Goal: Entertainment & Leisure: Consume media (video, audio)

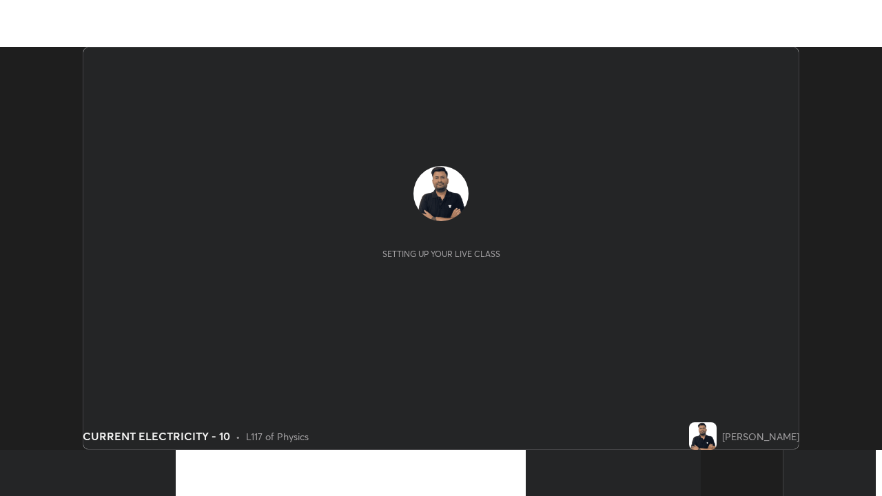
scroll to position [403, 882]
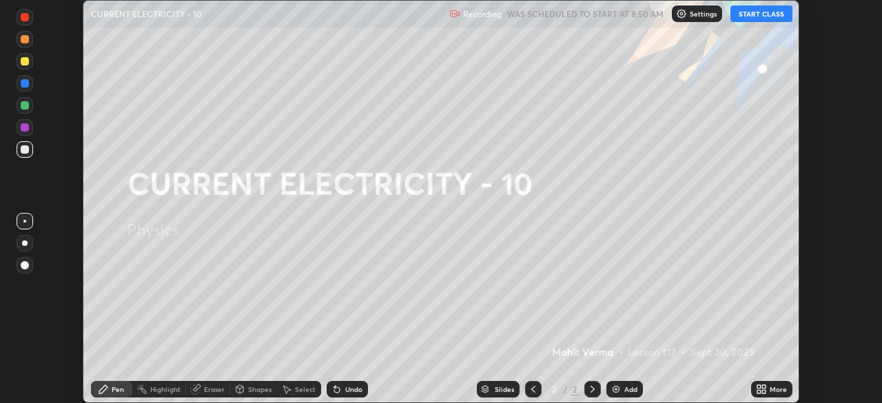
click at [762, 14] on button "START CLASS" at bounding box center [762, 14] width 62 height 17
click at [764, 392] on icon at bounding box center [763, 391] width 3 height 3
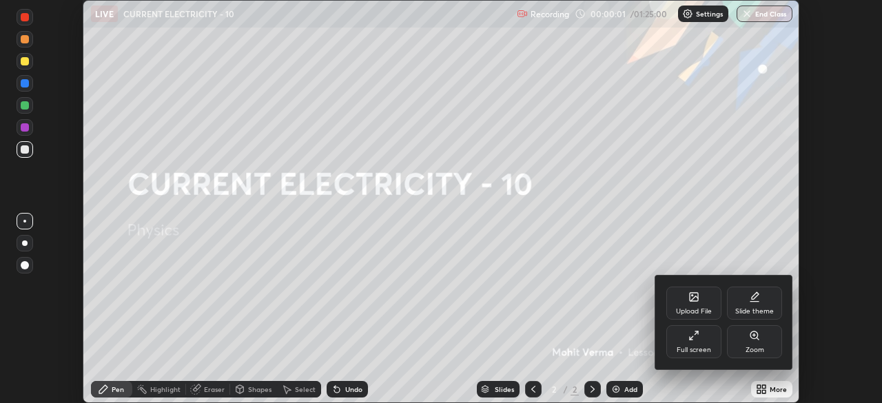
click at [708, 356] on div "Full screen" at bounding box center [694, 341] width 55 height 33
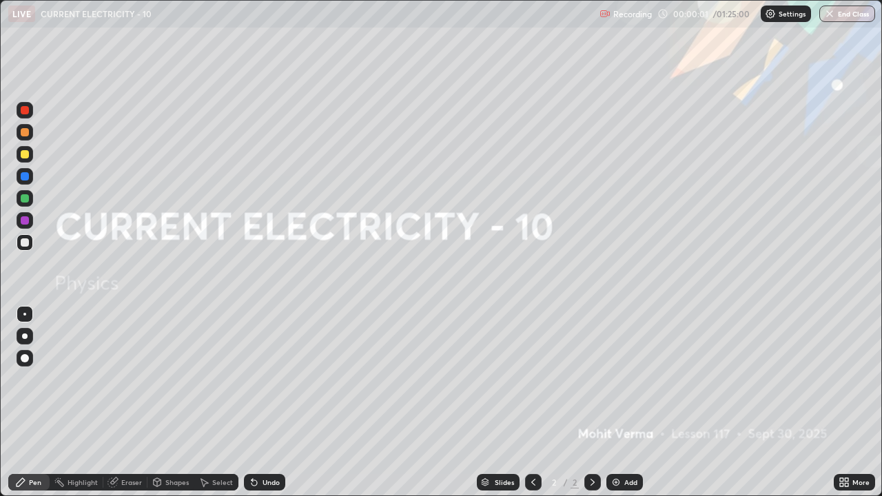
scroll to position [496, 882]
click at [625, 403] on div "Add" at bounding box center [625, 482] width 37 height 17
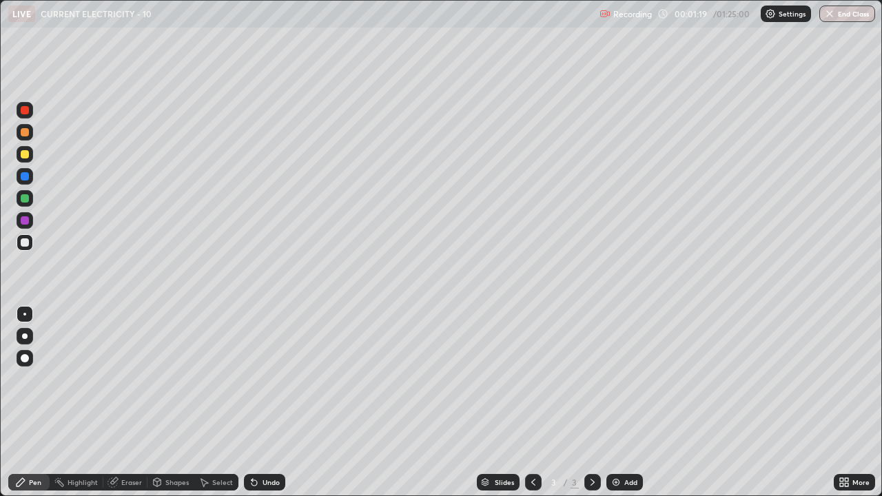
click at [112, 403] on icon at bounding box center [112, 482] width 9 height 9
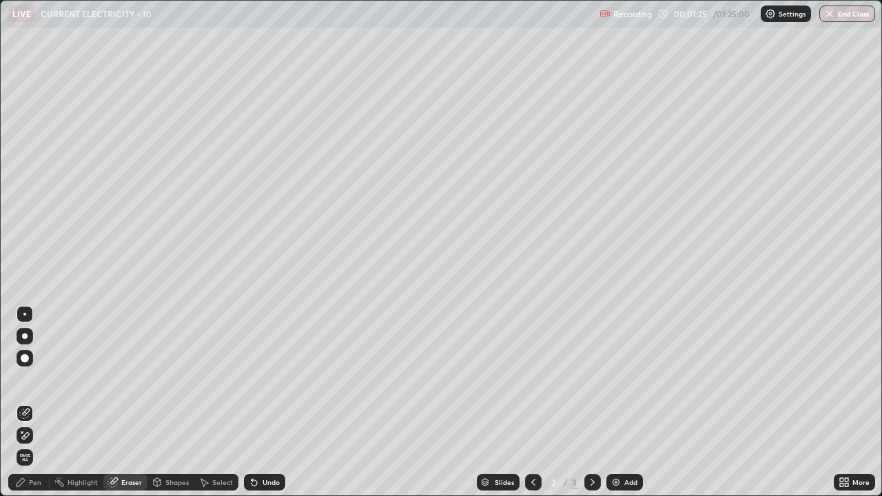
click at [25, 403] on span "Erase all" at bounding box center [24, 458] width 15 height 8
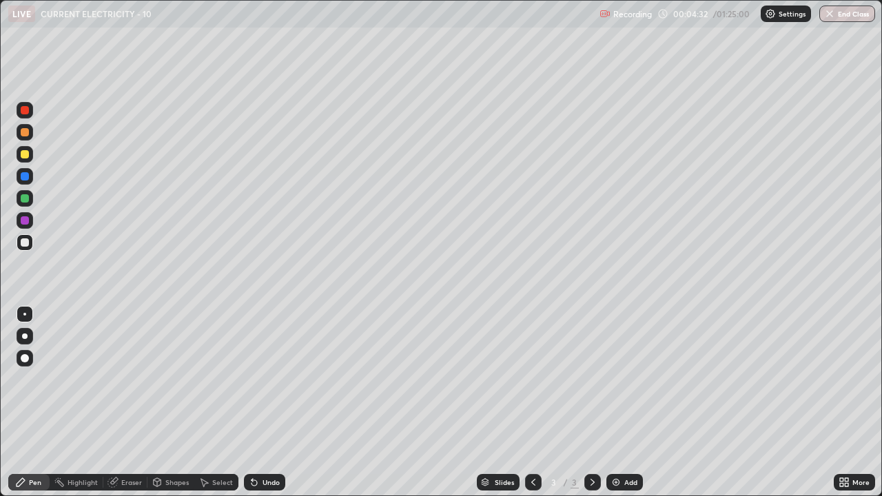
click at [31, 159] on div at bounding box center [25, 154] width 17 height 17
click at [533, 403] on icon at bounding box center [533, 482] width 11 height 11
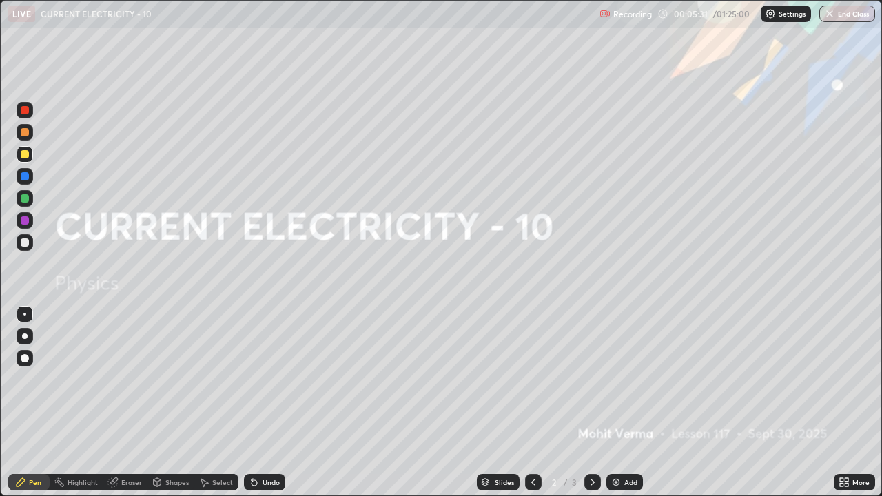
click at [620, 403] on img at bounding box center [616, 482] width 11 height 11
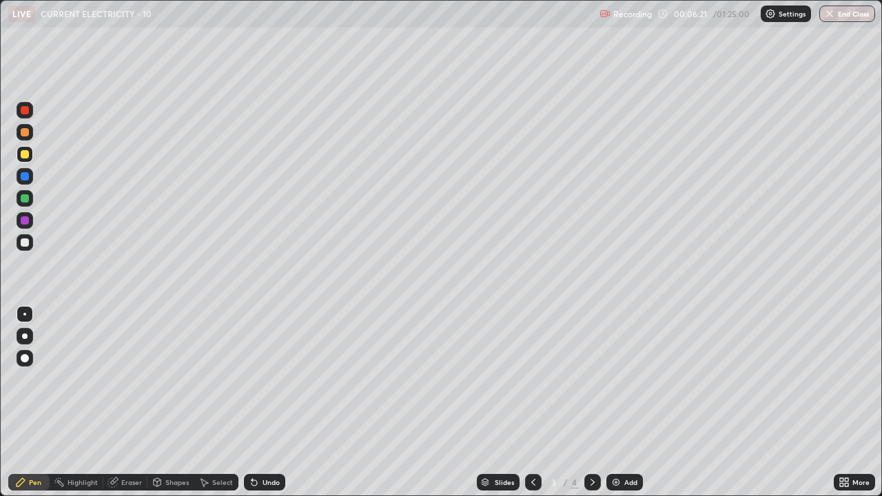
click at [587, 403] on icon at bounding box center [592, 482] width 11 height 11
click at [157, 403] on icon at bounding box center [157, 484] width 0 height 5
click at [625, 403] on div "Add" at bounding box center [625, 482] width 37 height 17
click at [125, 403] on div "Eraser" at bounding box center [131, 482] width 21 height 7
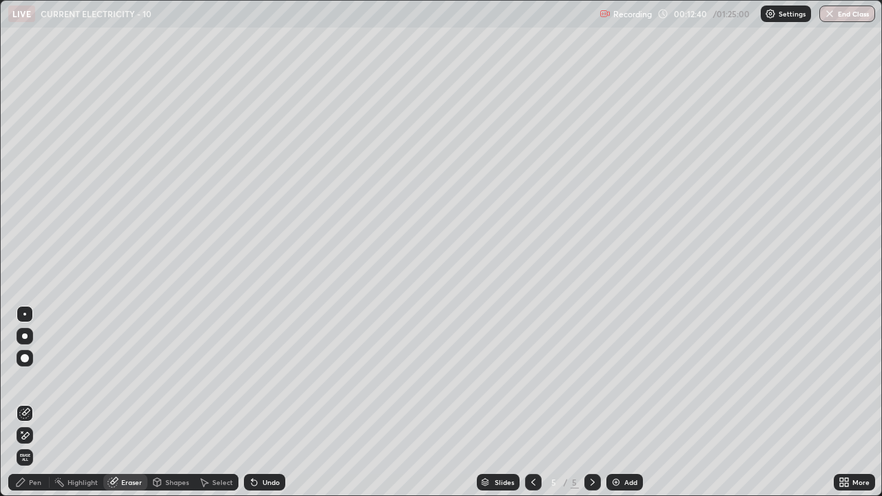
click at [39, 403] on div "Pen" at bounding box center [35, 482] width 12 height 7
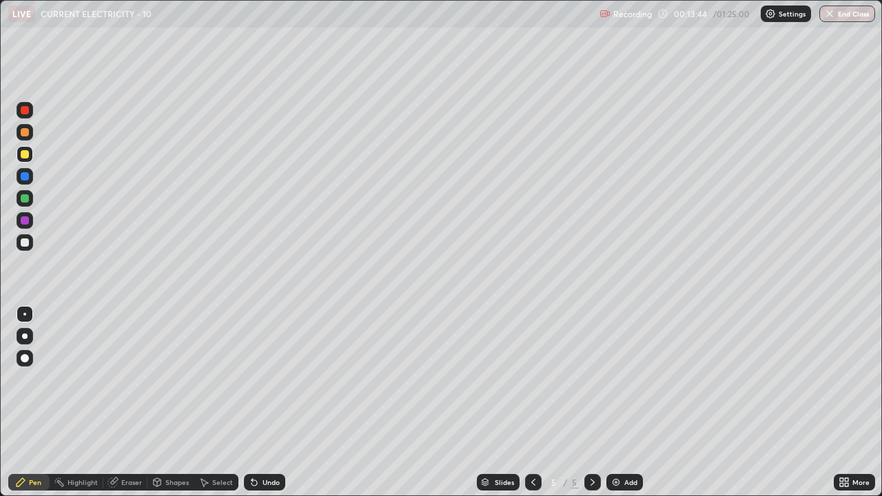
click at [128, 403] on div "Eraser" at bounding box center [131, 482] width 21 height 7
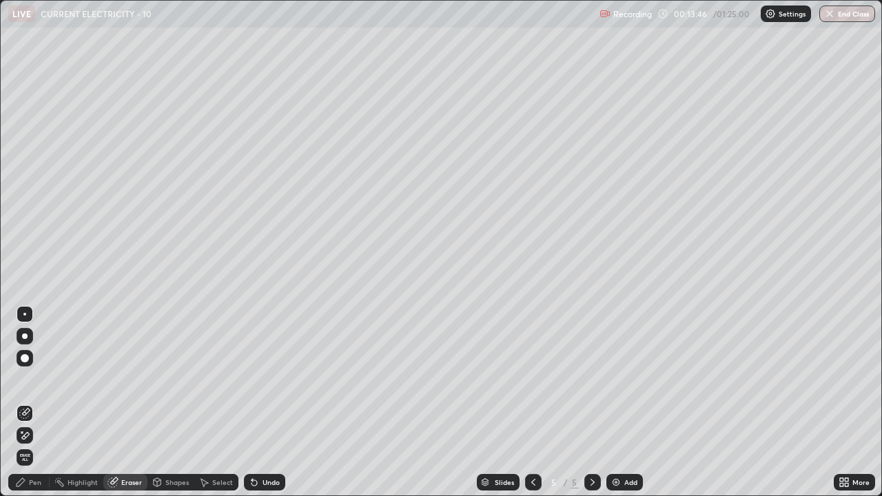
click at [25, 403] on span "Erase all" at bounding box center [24, 458] width 15 height 8
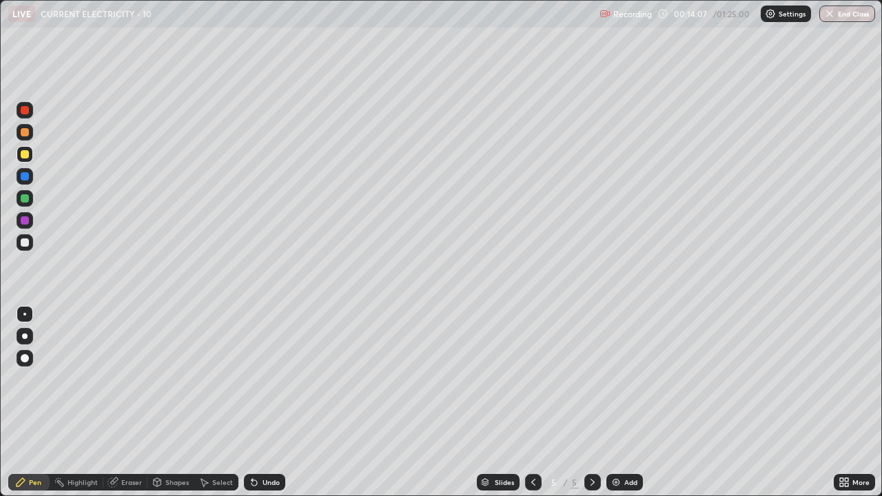
click at [26, 243] on div at bounding box center [25, 243] width 8 height 8
click at [124, 403] on div "Eraser" at bounding box center [131, 482] width 21 height 7
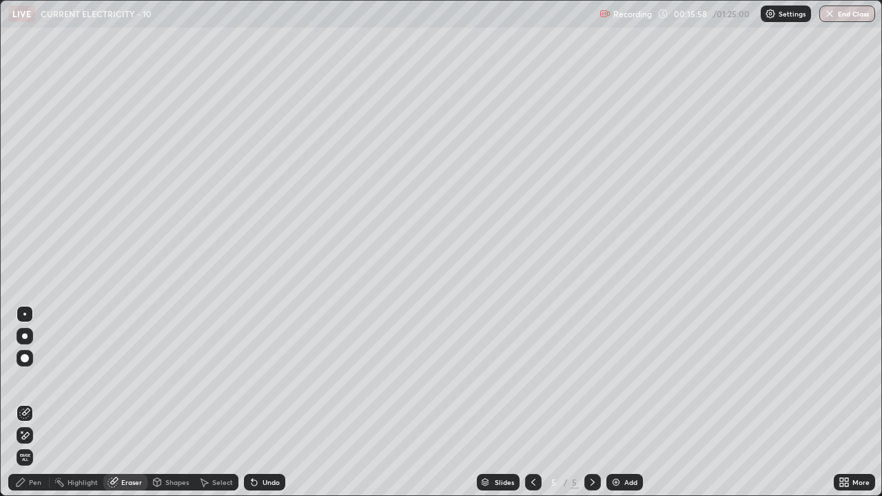
click at [22, 403] on icon at bounding box center [21, 432] width 1 height 1
click at [32, 403] on div "Pen" at bounding box center [35, 482] width 12 height 7
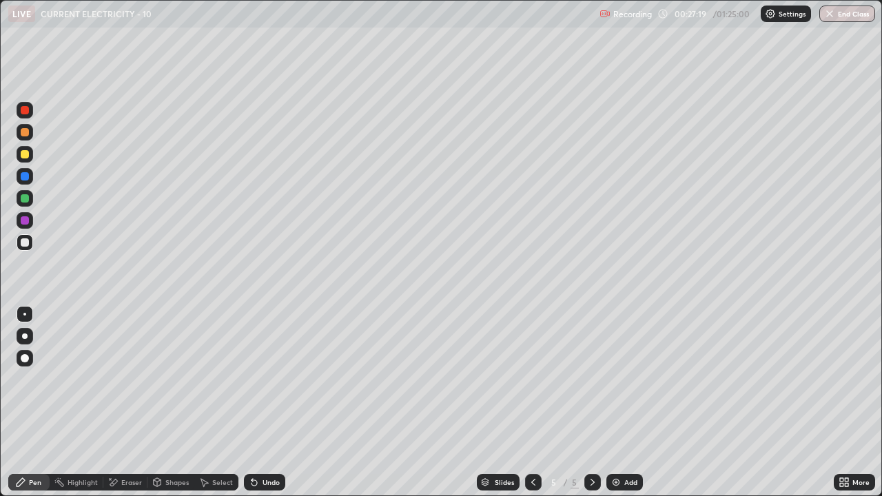
click at [811, 403] on div "Slides 5 / 5 Add" at bounding box center [559, 483] width 549 height 28
click at [802, 403] on div "Slides 5 / 5 Add" at bounding box center [559, 483] width 549 height 28
click at [621, 403] on div "Add" at bounding box center [625, 482] width 37 height 17
click at [256, 403] on icon at bounding box center [254, 482] width 11 height 11
click at [252, 403] on icon at bounding box center [255, 483] width 6 height 6
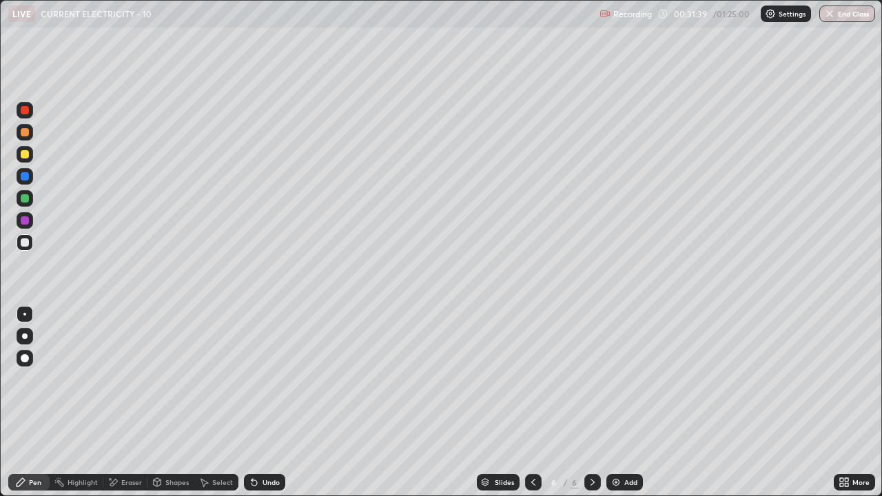
click at [257, 403] on div "Undo" at bounding box center [264, 482] width 41 height 17
click at [259, 403] on div "Undo" at bounding box center [264, 482] width 41 height 17
click at [256, 403] on div "Undo" at bounding box center [264, 482] width 41 height 17
click at [258, 403] on div "Undo" at bounding box center [264, 482] width 41 height 17
click at [257, 403] on icon at bounding box center [254, 482] width 11 height 11
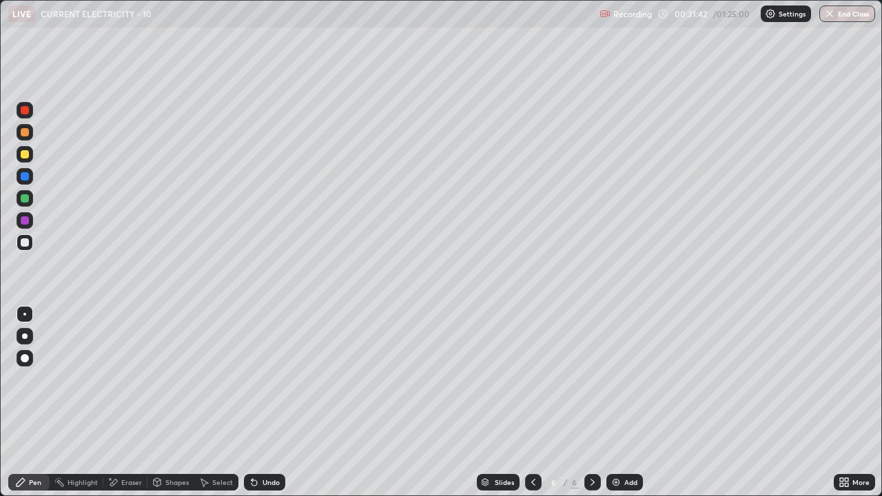
click at [252, 403] on icon at bounding box center [255, 483] width 6 height 6
click at [255, 403] on icon at bounding box center [255, 483] width 6 height 6
click at [254, 403] on icon at bounding box center [254, 482] width 11 height 11
click at [254, 403] on icon at bounding box center [255, 483] width 6 height 6
click at [264, 403] on div "Undo" at bounding box center [264, 482] width 41 height 17
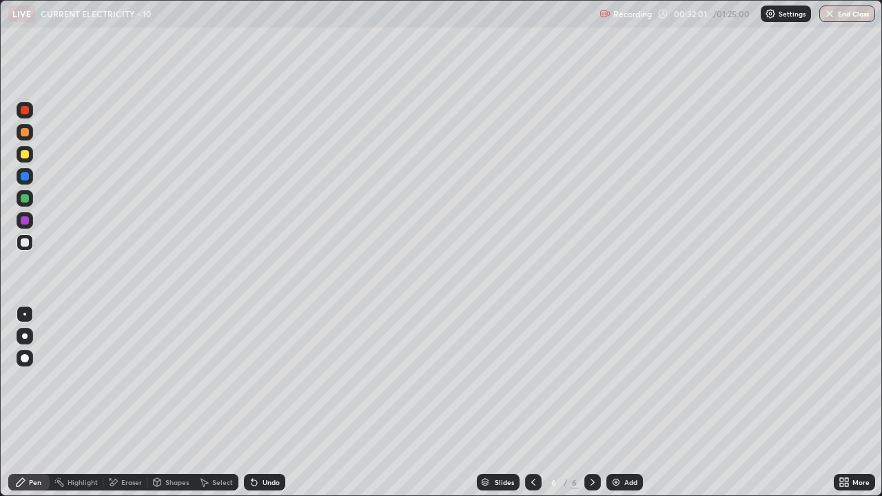
click at [263, 403] on div "Undo" at bounding box center [271, 482] width 17 height 7
click at [154, 403] on div "Shapes" at bounding box center [171, 482] width 47 height 17
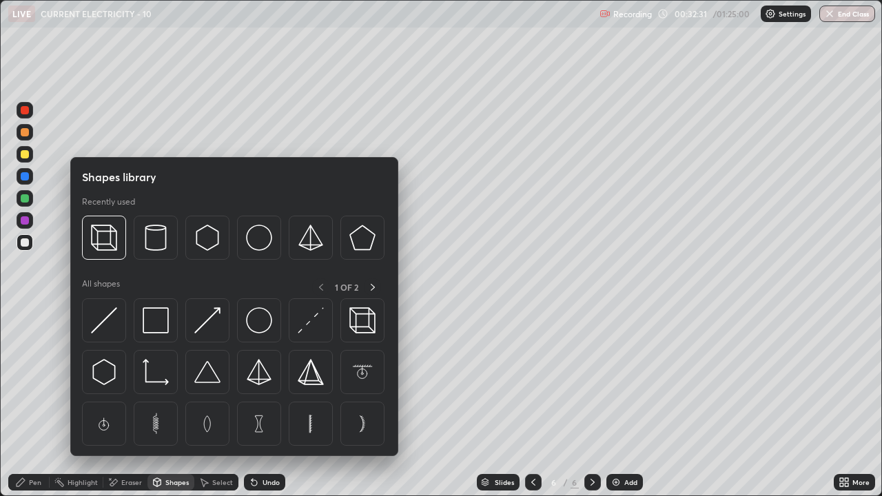
click at [39, 361] on div "Erase all" at bounding box center [24, 248] width 33 height 441
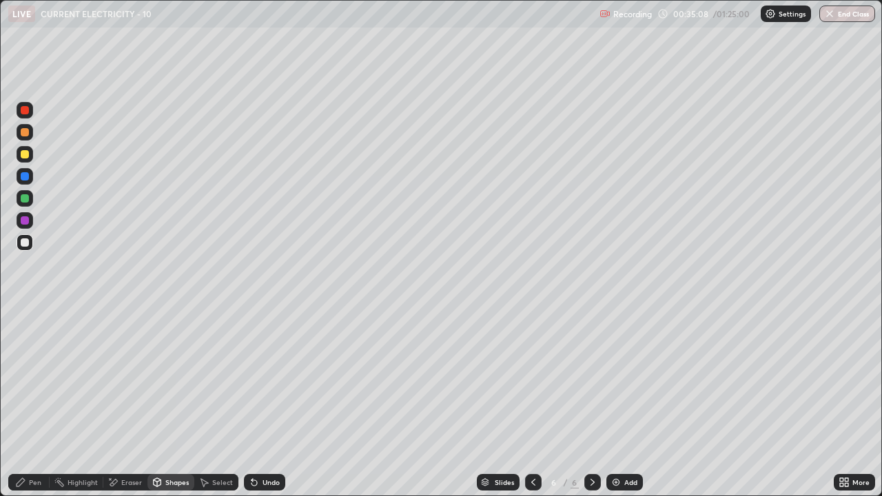
click at [27, 403] on div "Pen" at bounding box center [28, 482] width 41 height 17
click at [128, 403] on div "Eraser" at bounding box center [125, 482] width 44 height 17
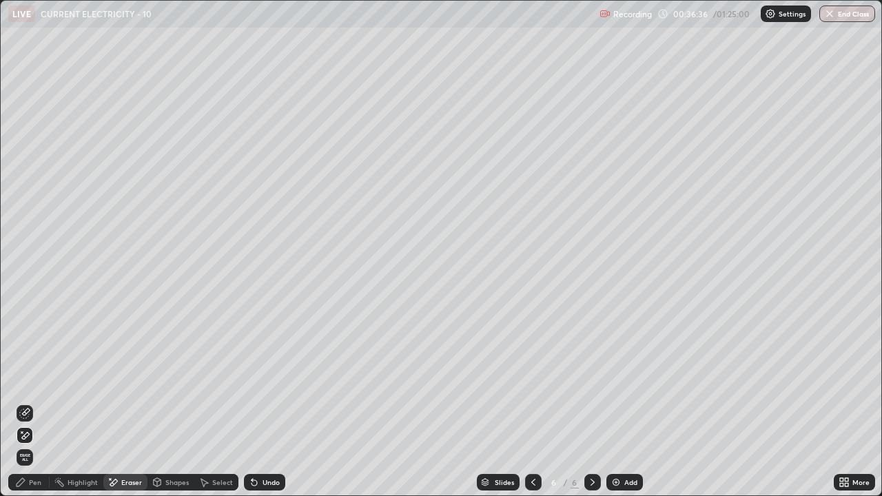
click at [36, 403] on div "Pen" at bounding box center [35, 482] width 12 height 7
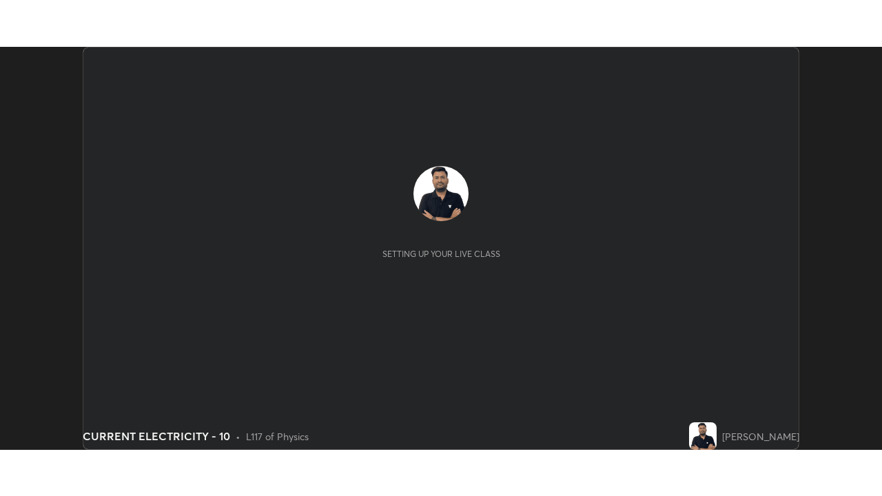
scroll to position [403, 882]
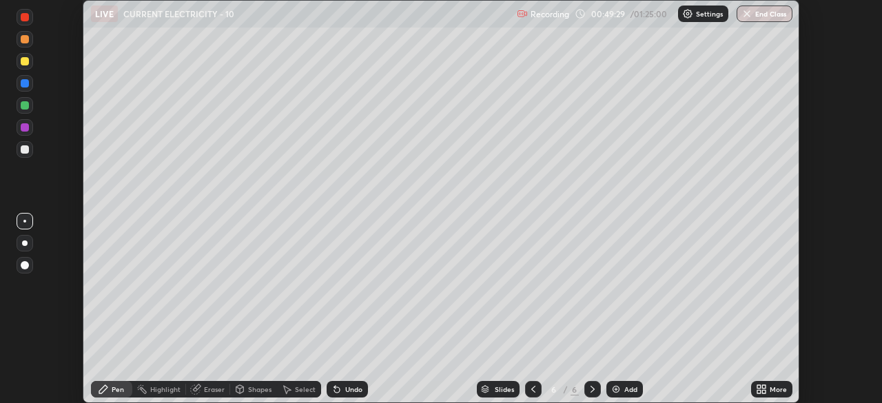
click at [760, 389] on icon at bounding box center [761, 389] width 11 height 11
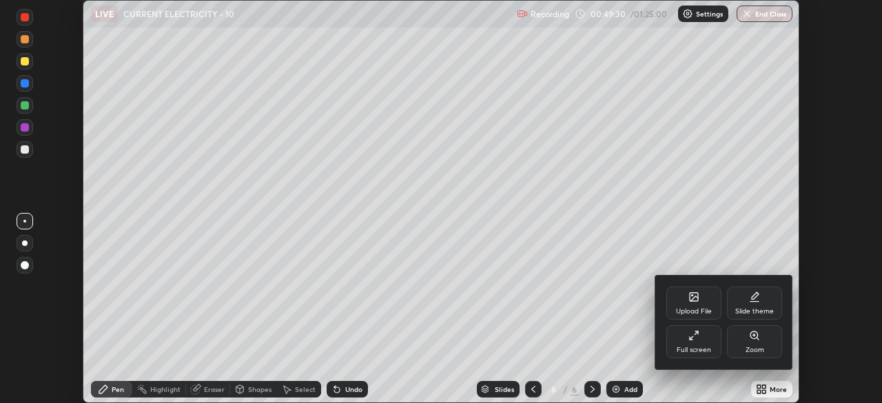
click at [700, 344] on div "Full screen" at bounding box center [694, 341] width 55 height 33
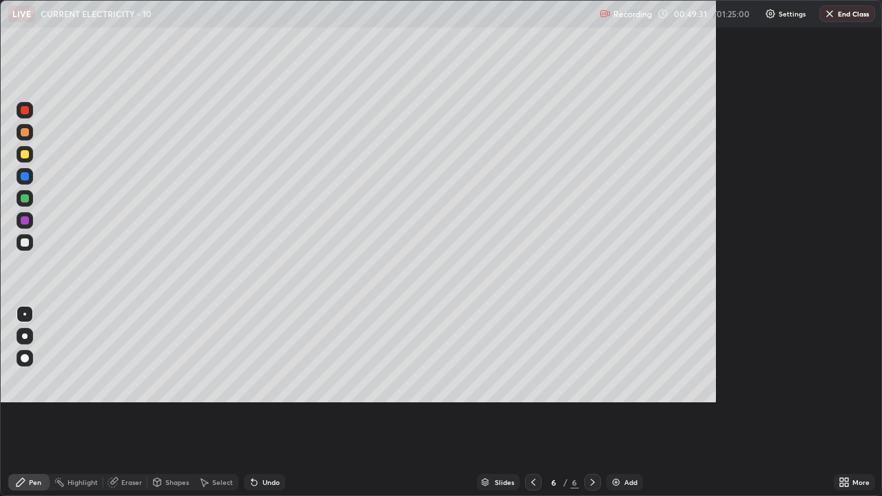
scroll to position [496, 882]
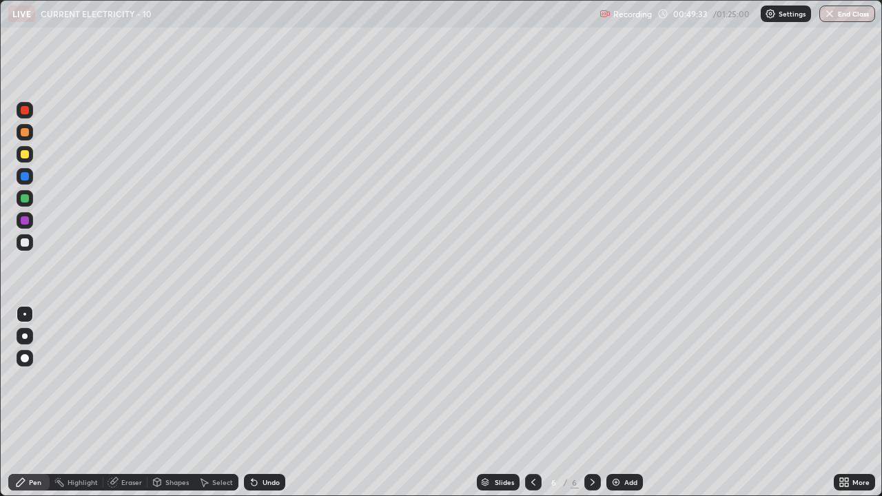
click at [626, 403] on div "Add" at bounding box center [631, 482] width 13 height 7
click at [25, 242] on div at bounding box center [25, 243] width 8 height 8
click at [257, 403] on icon at bounding box center [254, 482] width 11 height 11
click at [259, 403] on div "Undo" at bounding box center [264, 482] width 41 height 17
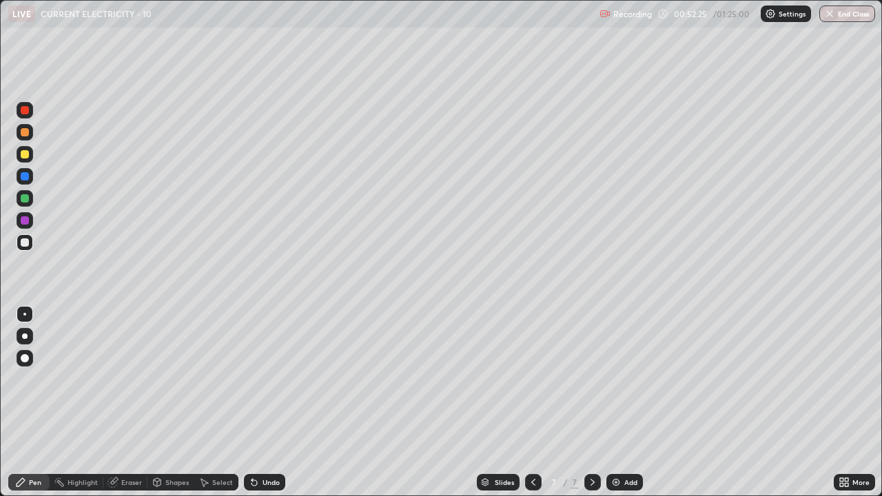
click at [627, 403] on div "Add" at bounding box center [631, 482] width 13 height 7
click at [120, 403] on div "Eraser" at bounding box center [125, 482] width 44 height 17
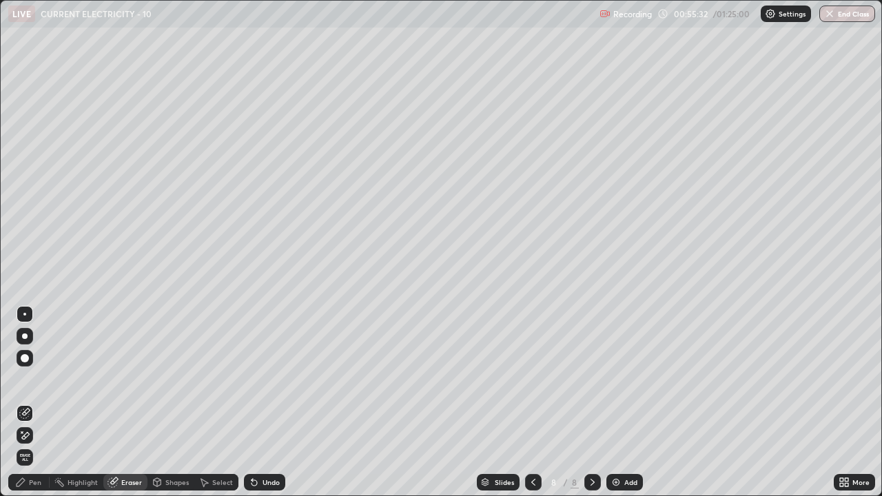
click at [21, 403] on div "Pen" at bounding box center [28, 482] width 41 height 17
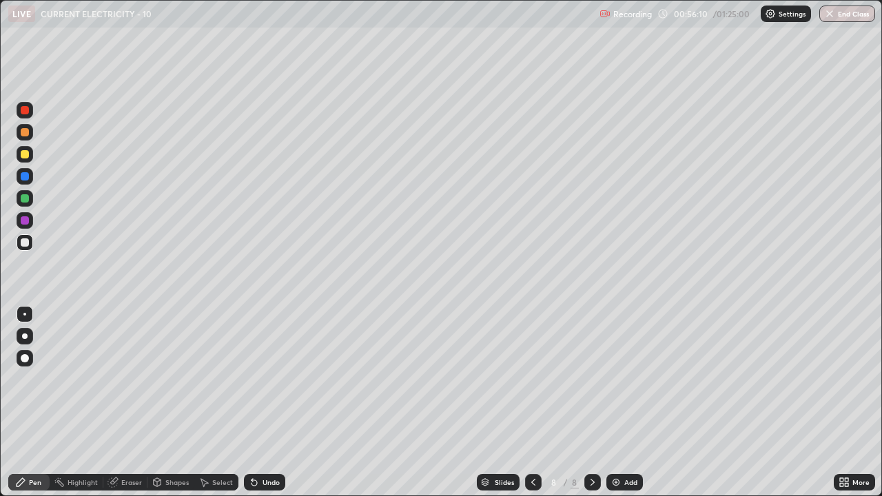
click at [121, 403] on div "Eraser" at bounding box center [125, 482] width 44 height 17
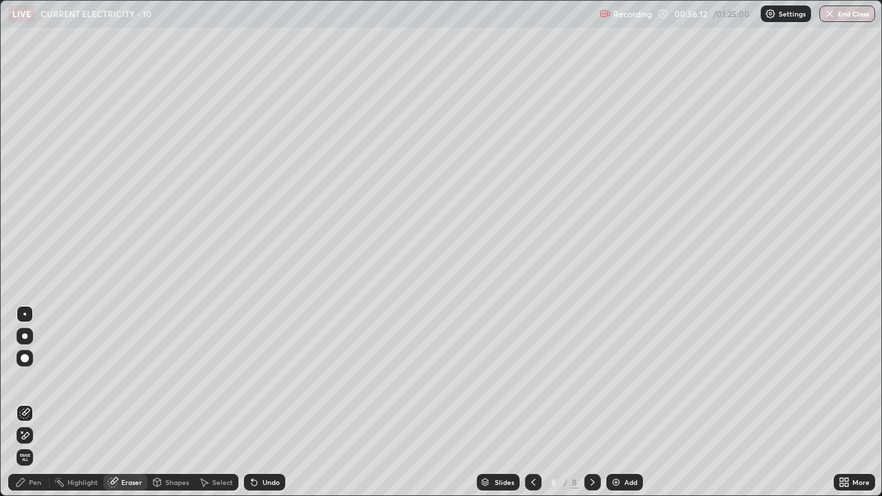
click at [25, 403] on icon at bounding box center [20, 482] width 11 height 11
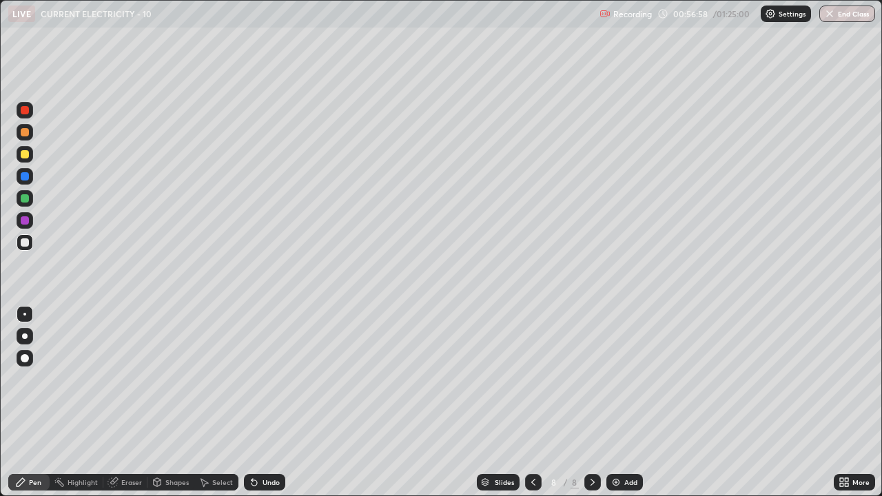
click at [487, 403] on div "Slides" at bounding box center [498, 482] width 43 height 17
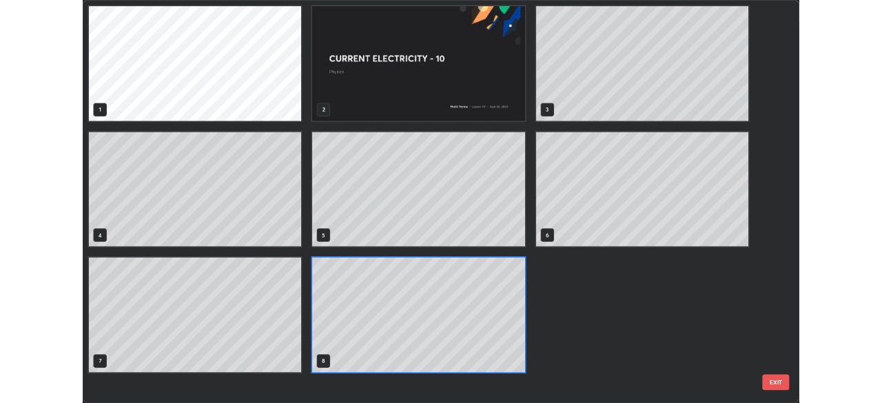
scroll to position [491, 874]
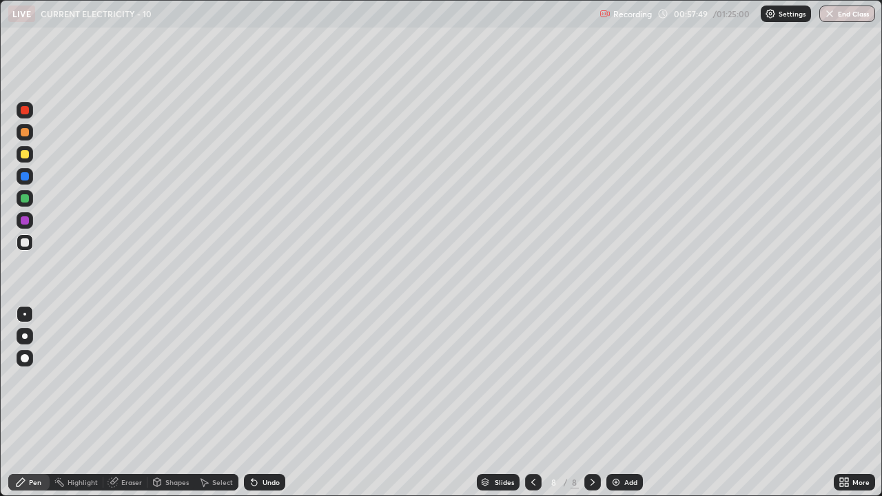
click at [128, 403] on div "Eraser" at bounding box center [131, 482] width 21 height 7
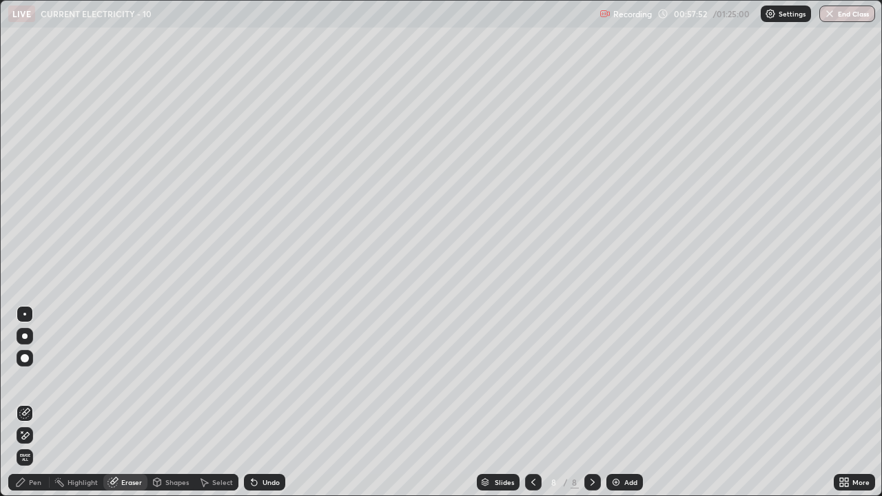
click at [24, 403] on icon at bounding box center [24, 436] width 11 height 12
click at [21, 403] on icon at bounding box center [21, 482] width 8 height 8
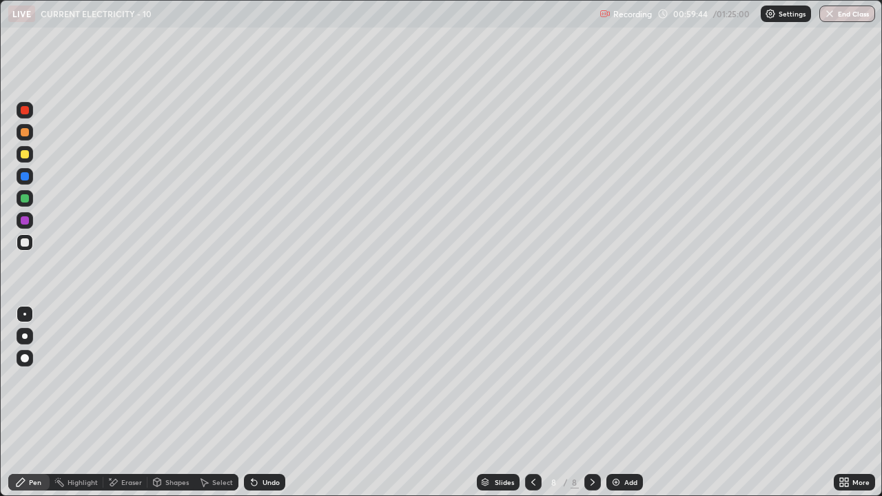
click at [112, 403] on icon at bounding box center [114, 482] width 8 height 7
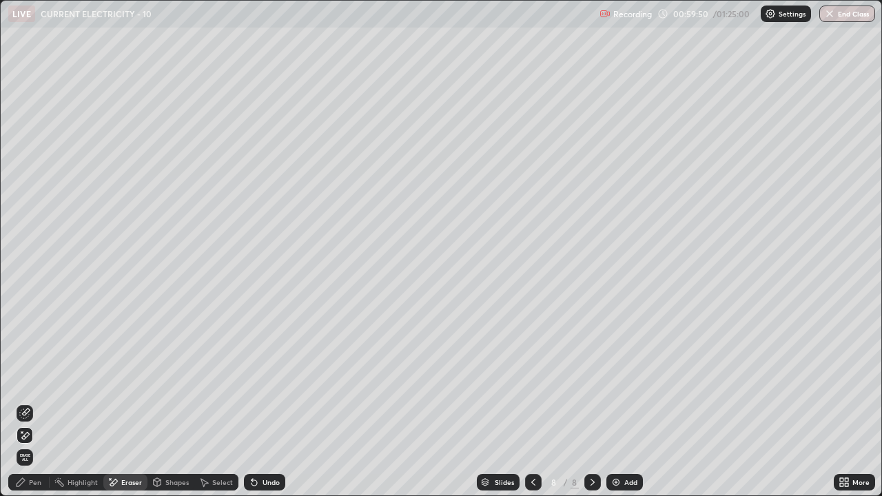
click at [35, 403] on div "Pen" at bounding box center [35, 482] width 12 height 7
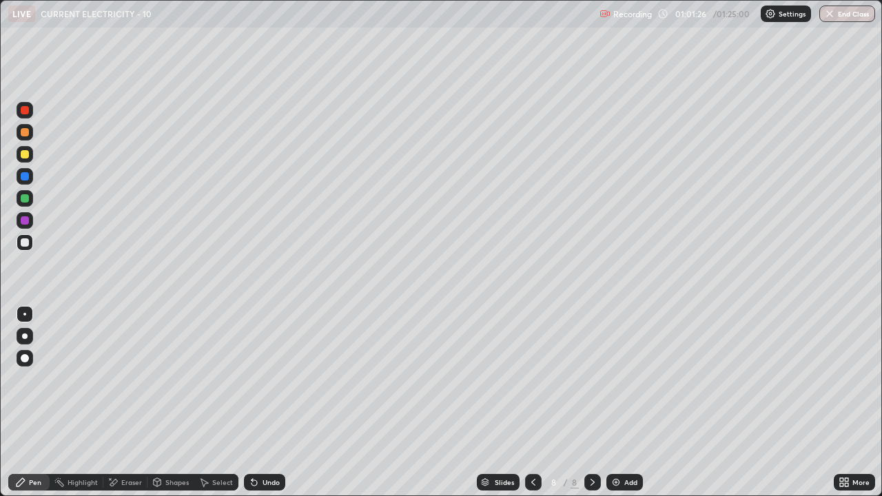
click at [120, 403] on div "Eraser" at bounding box center [125, 482] width 44 height 17
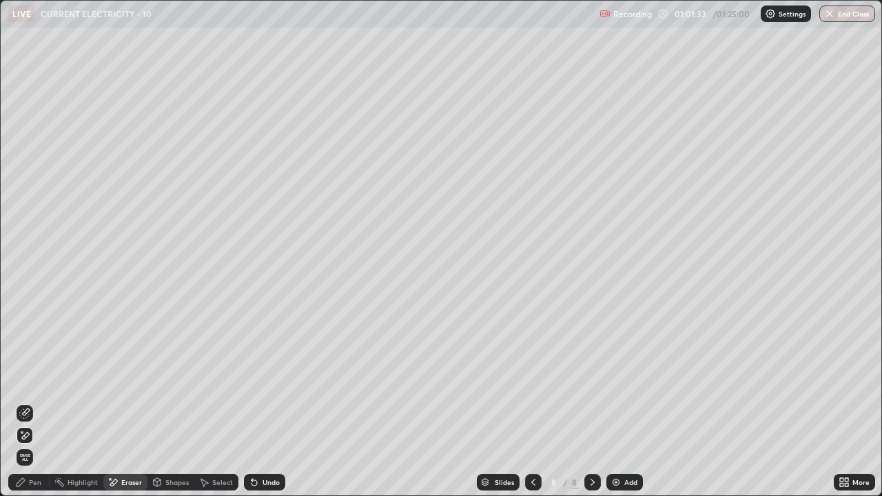
click at [27, 403] on div "Pen" at bounding box center [28, 482] width 41 height 17
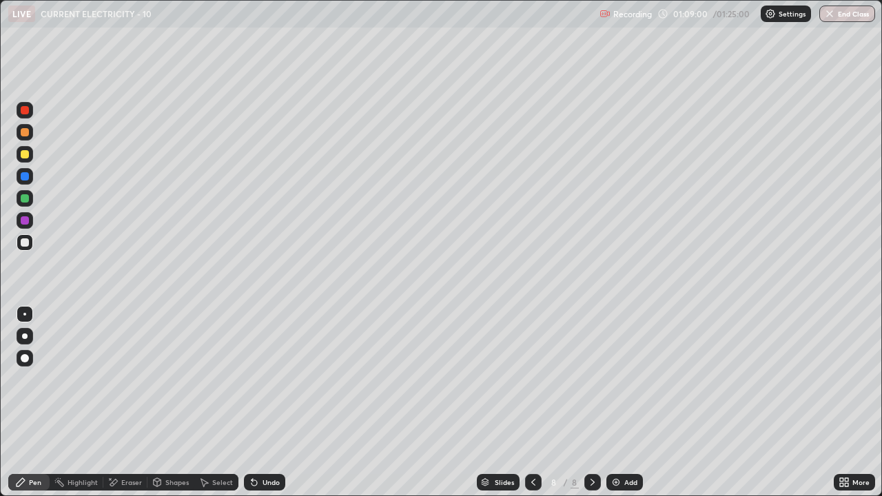
click at [629, 403] on div "Add" at bounding box center [625, 482] width 37 height 17
click at [620, 403] on div "Add" at bounding box center [625, 482] width 37 height 17
click at [263, 403] on div "Undo" at bounding box center [271, 482] width 17 height 7
click at [259, 403] on div "Undo" at bounding box center [264, 482] width 41 height 17
click at [254, 403] on div "Undo" at bounding box center [264, 482] width 41 height 17
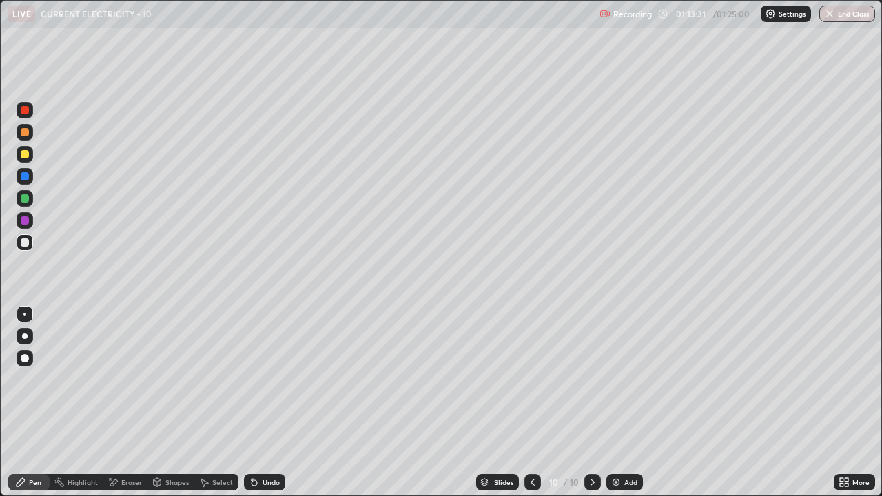
click at [252, 403] on div "Undo" at bounding box center [264, 482] width 41 height 17
click at [250, 403] on div "Undo" at bounding box center [264, 482] width 41 height 17
click at [261, 403] on div "Undo" at bounding box center [264, 482] width 41 height 17
click at [283, 403] on div "Undo" at bounding box center [264, 482] width 41 height 17
click at [627, 403] on div "Add" at bounding box center [631, 482] width 13 height 7
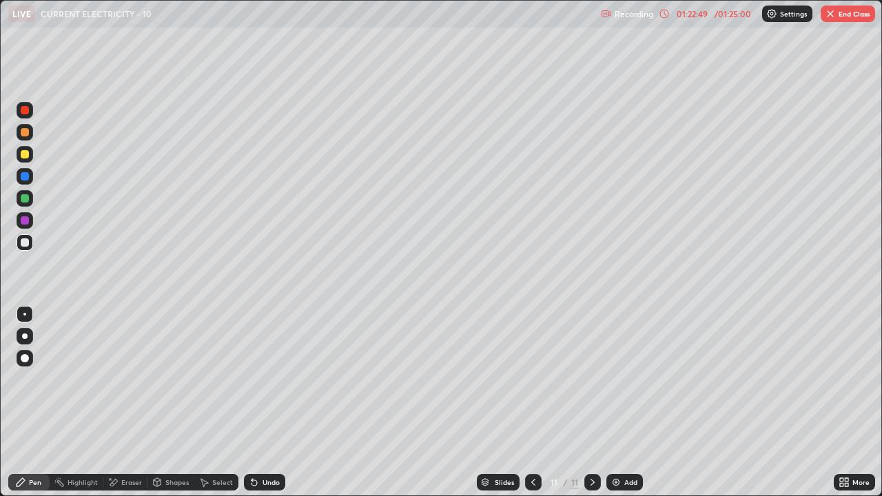
click at [128, 403] on div "Eraser" at bounding box center [125, 482] width 44 height 17
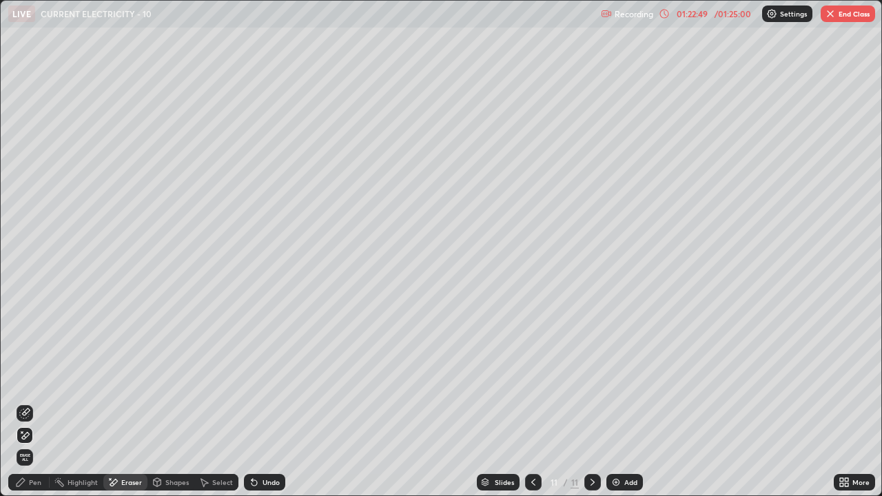
click at [132, 403] on div "Eraser" at bounding box center [125, 482] width 44 height 17
click at [34, 403] on div "Pen" at bounding box center [28, 482] width 41 height 17
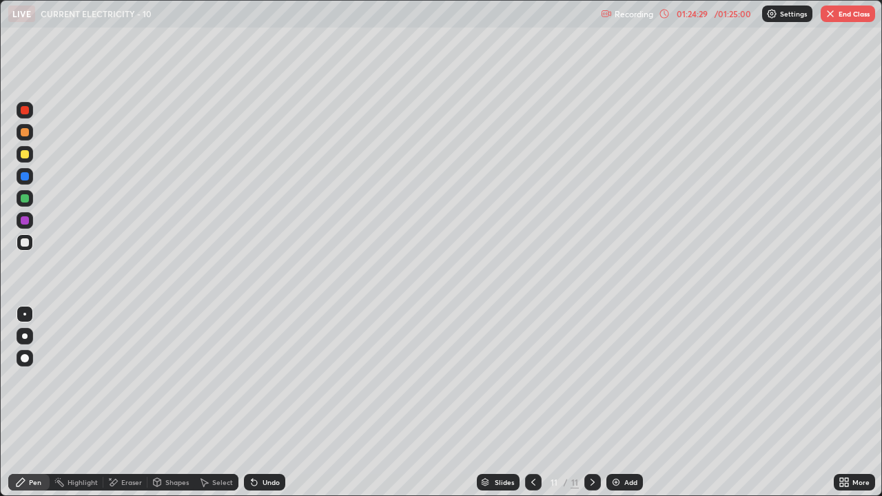
click at [123, 403] on div "Eraser" at bounding box center [131, 482] width 21 height 7
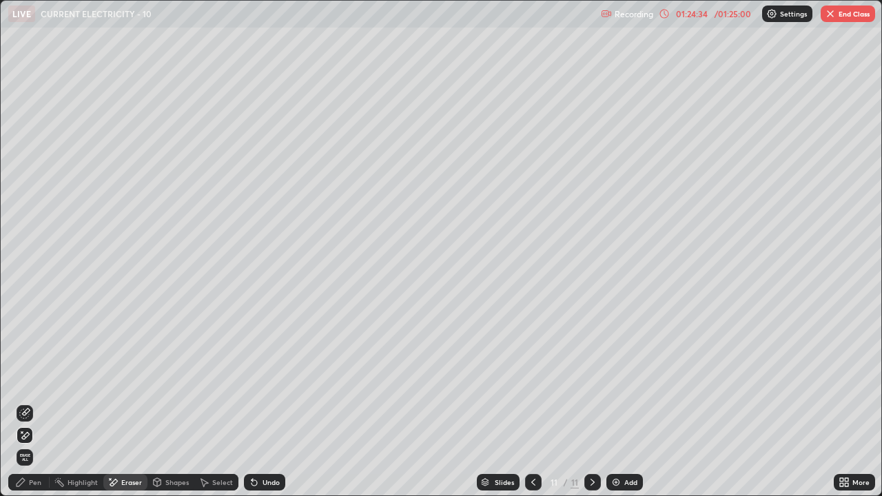
click at [263, 403] on div "Undo" at bounding box center [264, 482] width 41 height 17
click at [264, 403] on div "Undo" at bounding box center [264, 482] width 41 height 17
click at [26, 403] on icon at bounding box center [20, 482] width 11 height 11
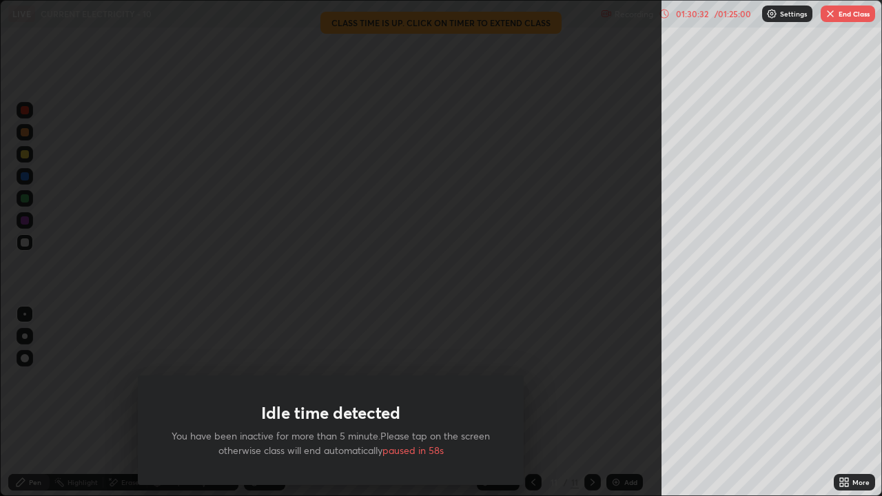
click at [848, 16] on button "End Class" at bounding box center [848, 14] width 54 height 17
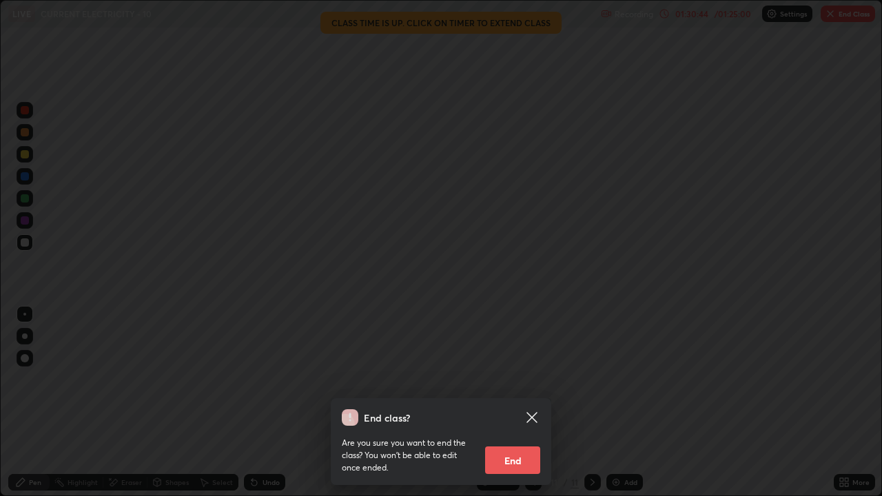
click at [511, 403] on button "End" at bounding box center [512, 461] width 55 height 28
click at [519, 403] on button "End" at bounding box center [512, 461] width 55 height 28
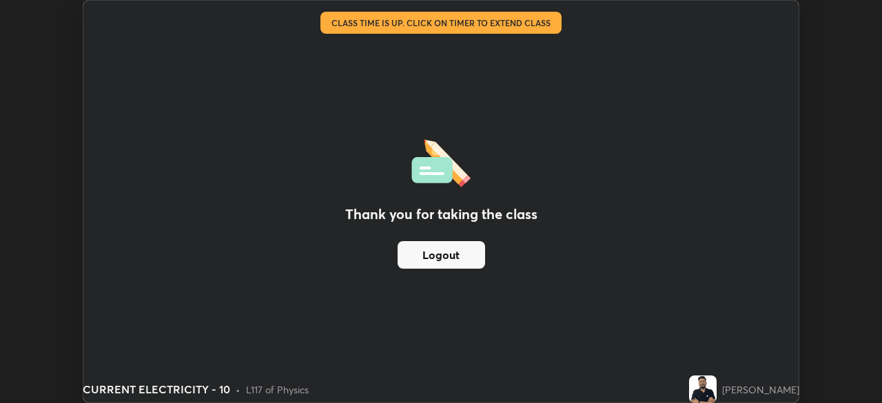
scroll to position [68534, 68055]
